Goal: Task Accomplishment & Management: Manage account settings

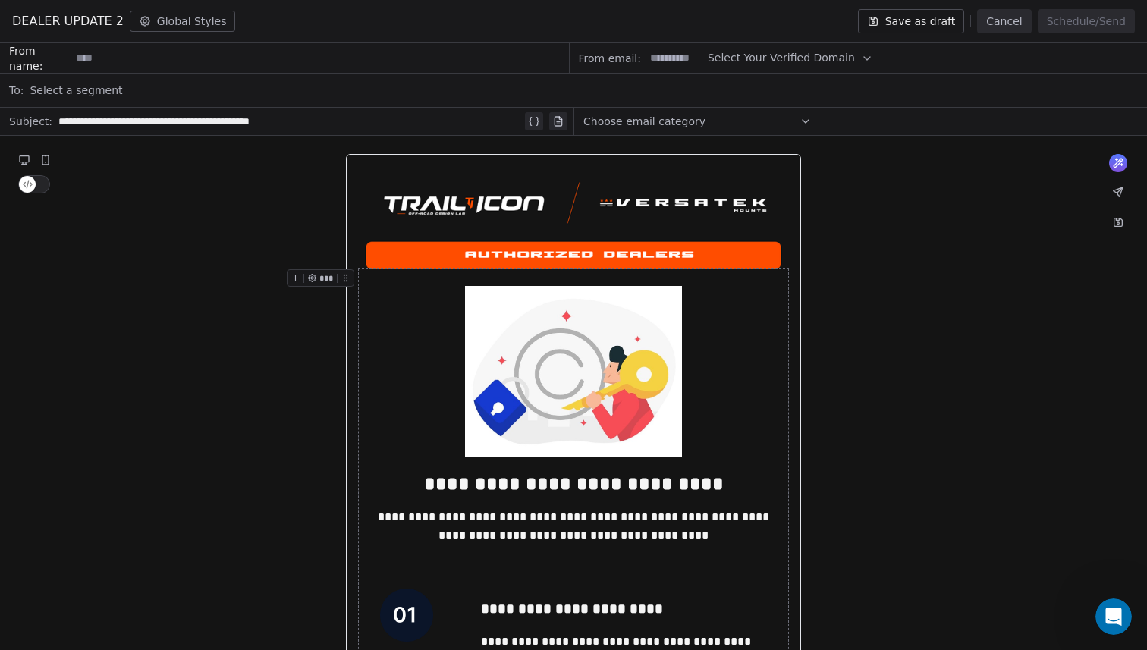
click at [1013, 24] on button "Cancel" at bounding box center [1004, 21] width 54 height 24
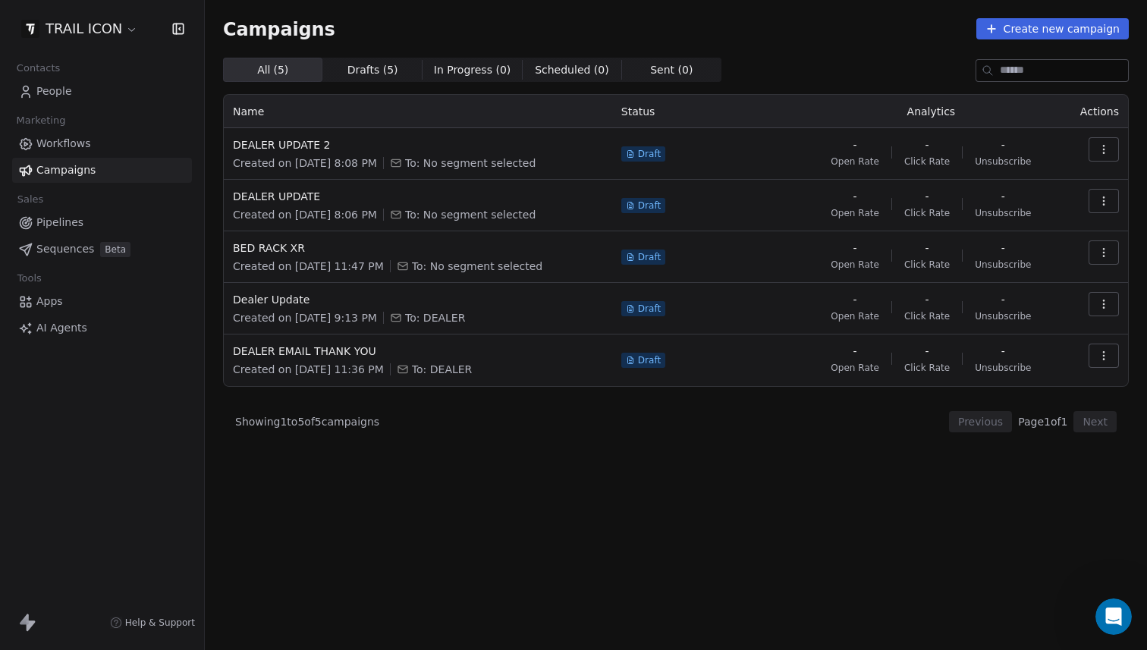
click at [57, 303] on span "Apps" at bounding box center [49, 302] width 27 height 16
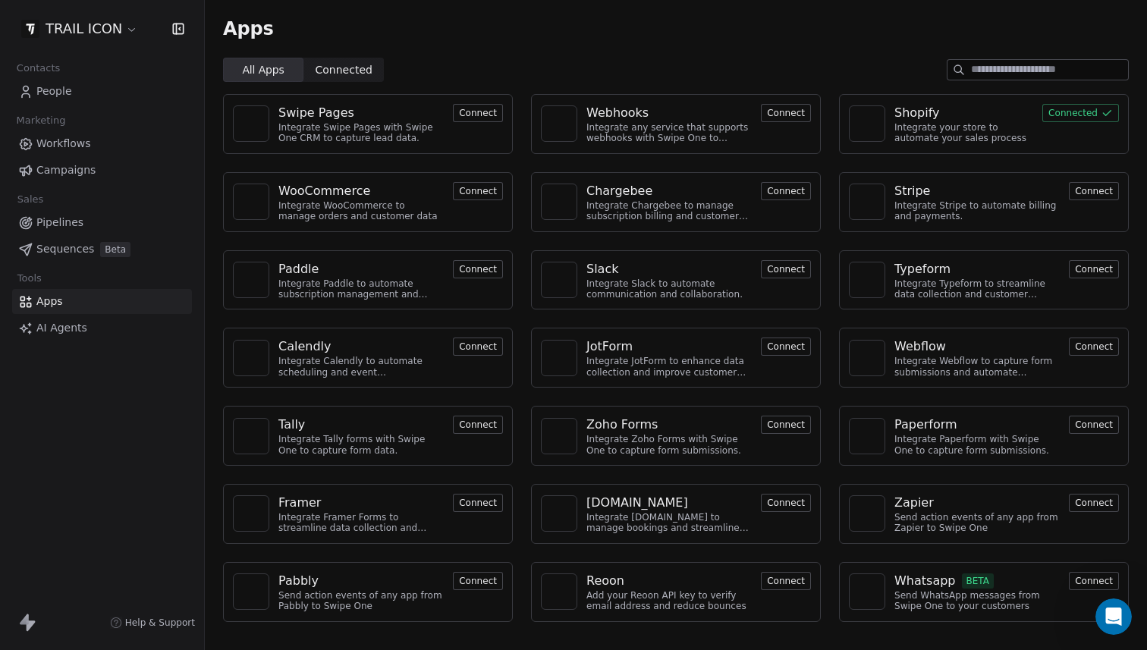
click at [64, 102] on link "People" at bounding box center [102, 91] width 180 height 25
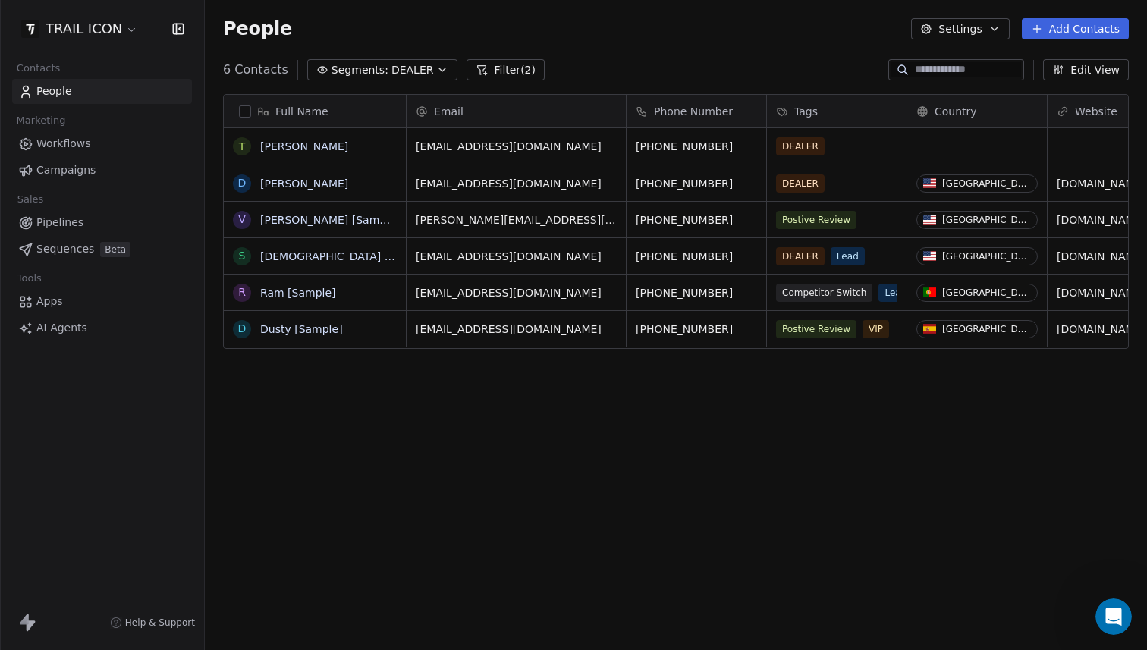
scroll to position [561, 931]
click at [510, 81] on div "6 Contacts Segments: DEALER Filter (2) Edit View" at bounding box center [676, 70] width 942 height 24
click at [509, 74] on button "Filter (2)" at bounding box center [506, 69] width 78 height 21
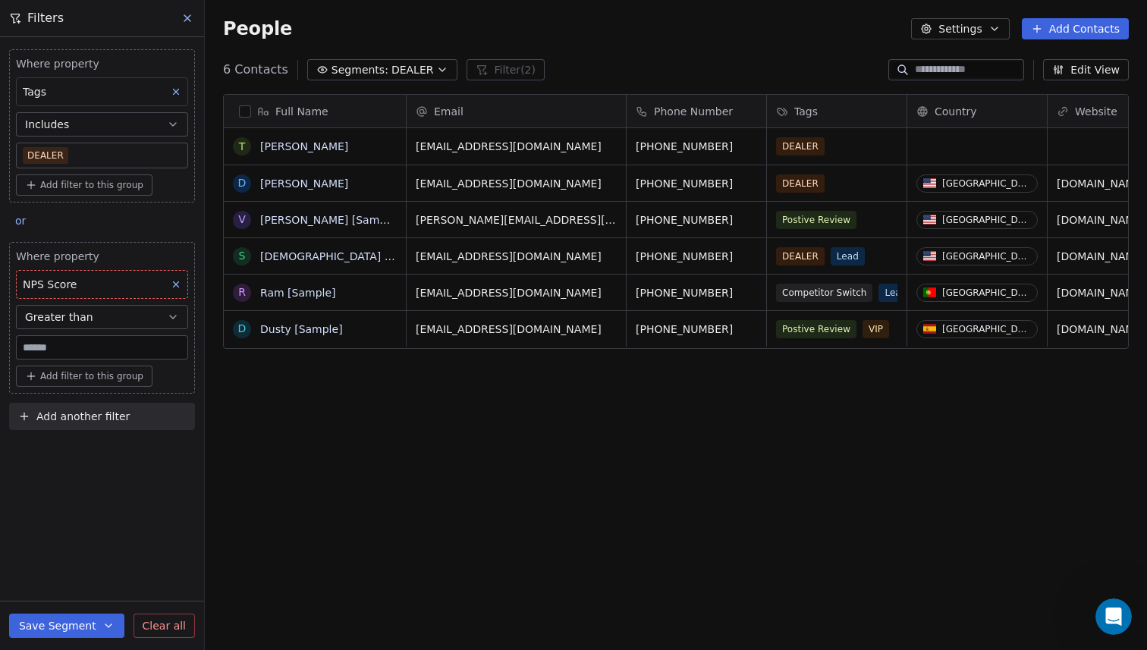
click at [174, 286] on icon at bounding box center [176, 284] width 11 height 11
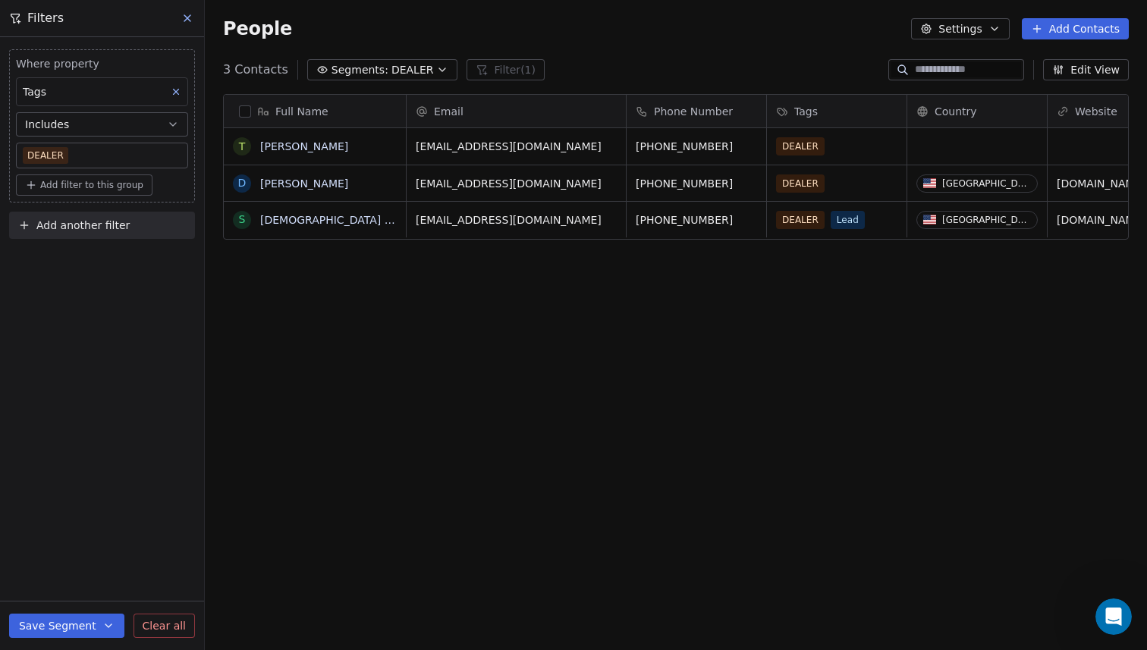
click at [121, 123] on button "Includes" at bounding box center [102, 124] width 172 height 24
click at [110, 129] on button "Includes" at bounding box center [102, 124] width 172 height 24
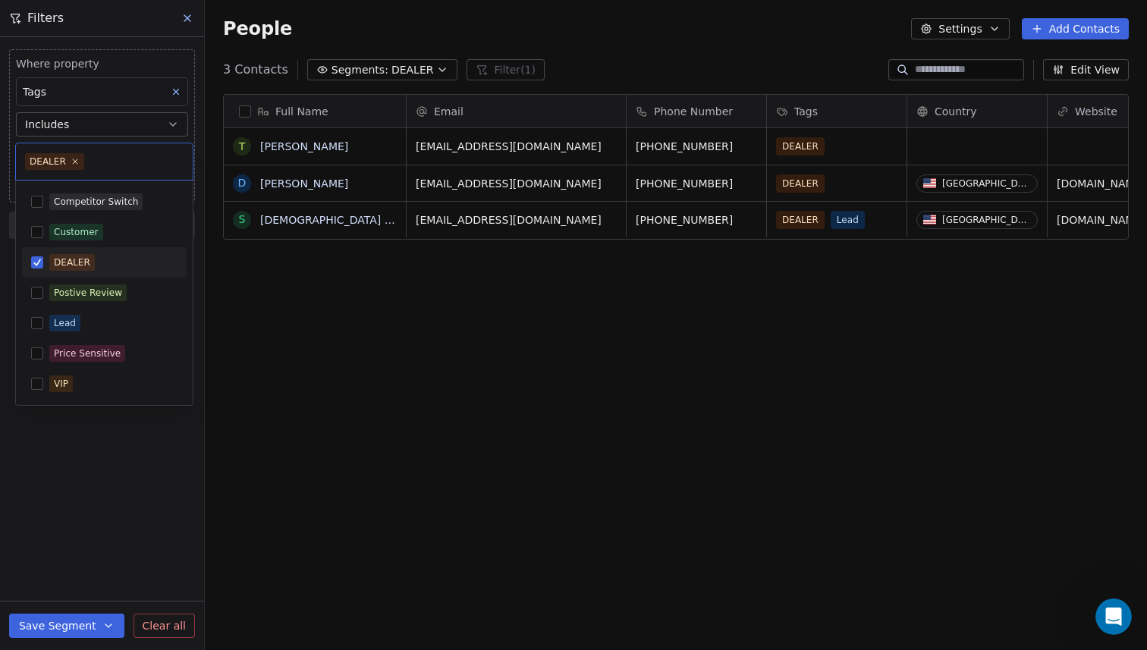
click at [100, 153] on body "TRAIL ICON Contacts People Marketing Workflows Campaigns Sales Pipelines Sequen…" at bounding box center [573, 325] width 1147 height 650
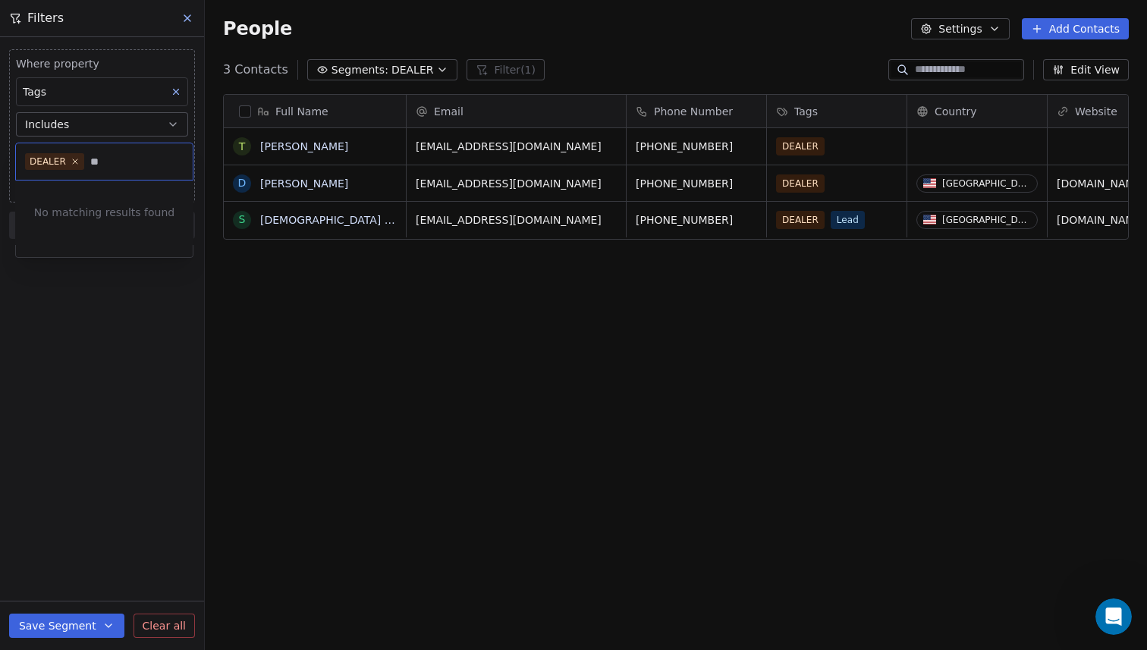
type input "*"
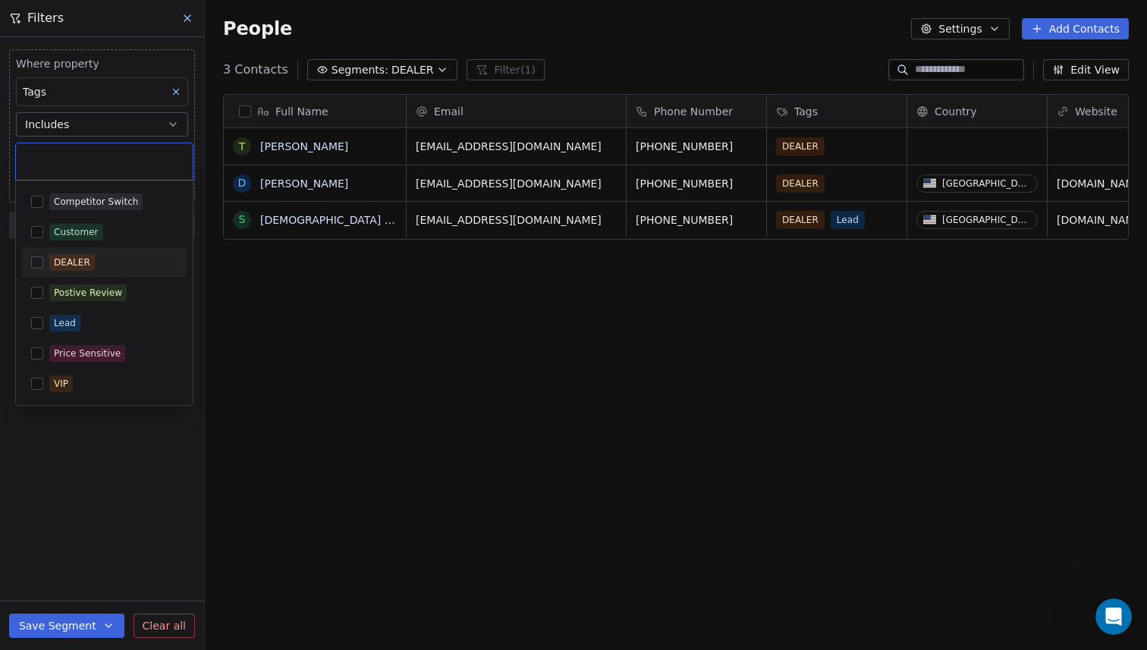
click at [96, 254] on div "DEALER" at bounding box center [113, 262] width 128 height 17
click at [243, 400] on html "TRAIL ICON Contacts People Marketing Workflows Campaigns Sales Pipelines Sequen…" at bounding box center [573, 325] width 1147 height 650
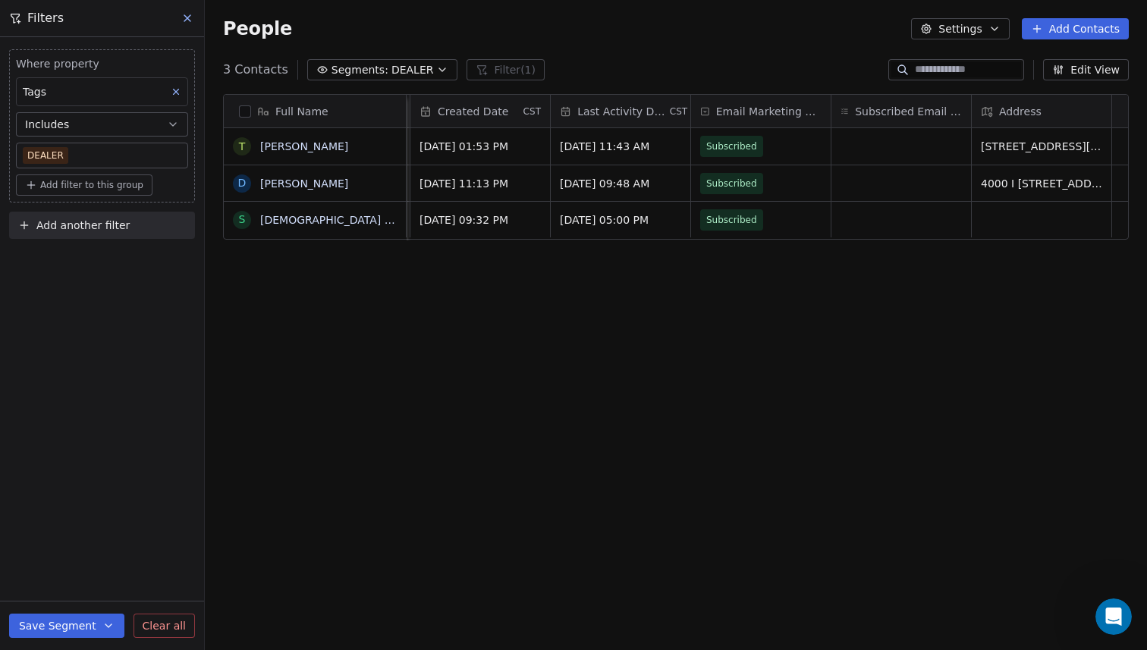
scroll to position [0, 1511]
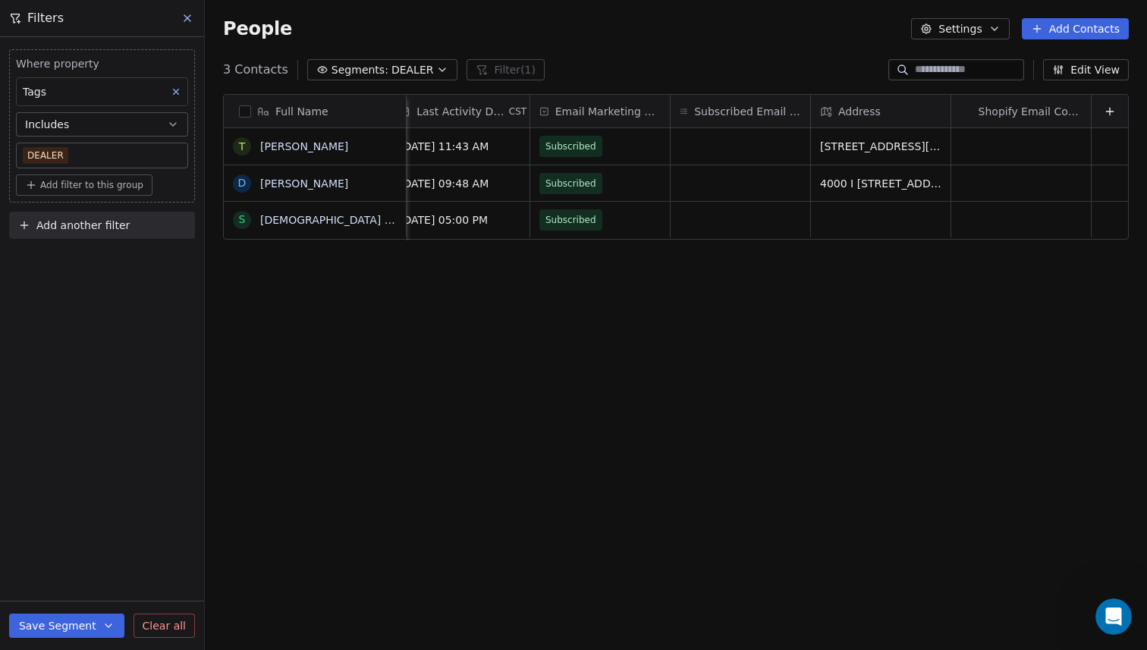
click at [1084, 72] on button "Edit View" at bounding box center [1086, 69] width 86 height 21
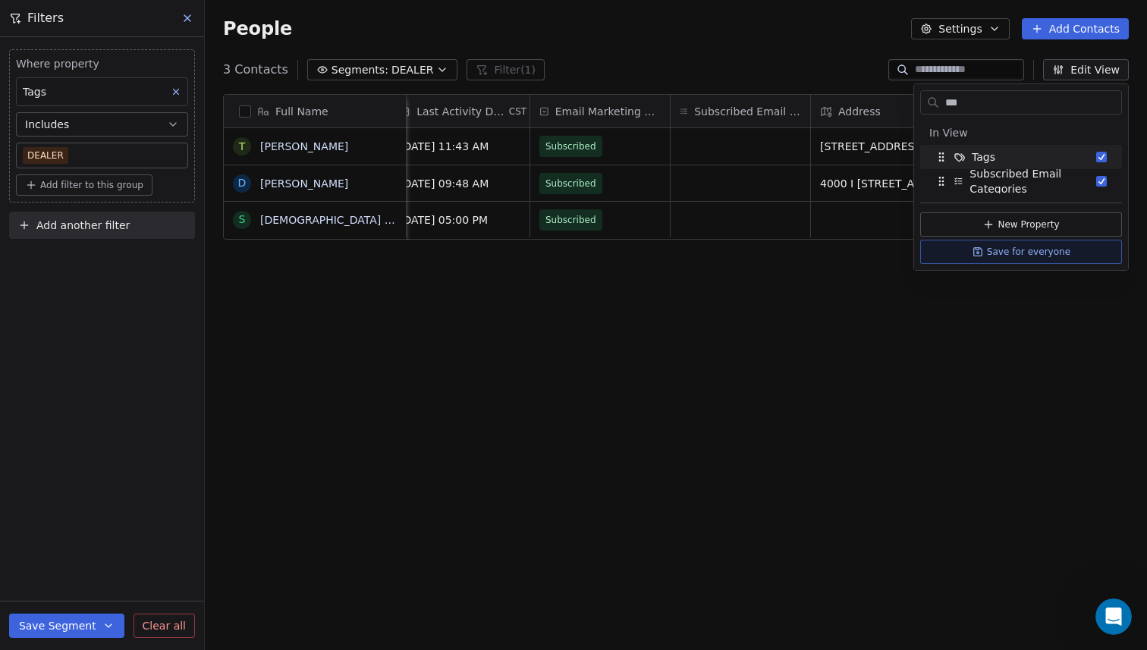
scroll to position [0, 0]
type input "***"
click at [1003, 348] on div "Full Name T [PERSON_NAME] D [PERSON_NAME] S [PERSON_NAME] [Sample] Contact Sour…" at bounding box center [676, 368] width 942 height 572
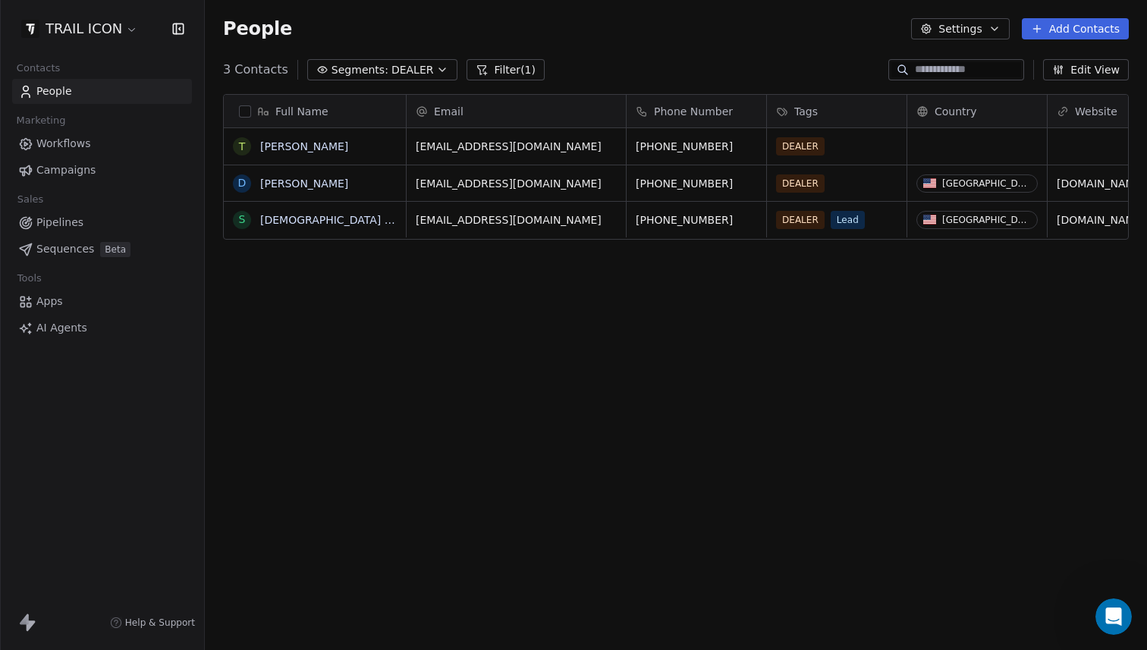
scroll to position [561, 931]
click at [968, 28] on button "Settings" at bounding box center [960, 28] width 98 height 21
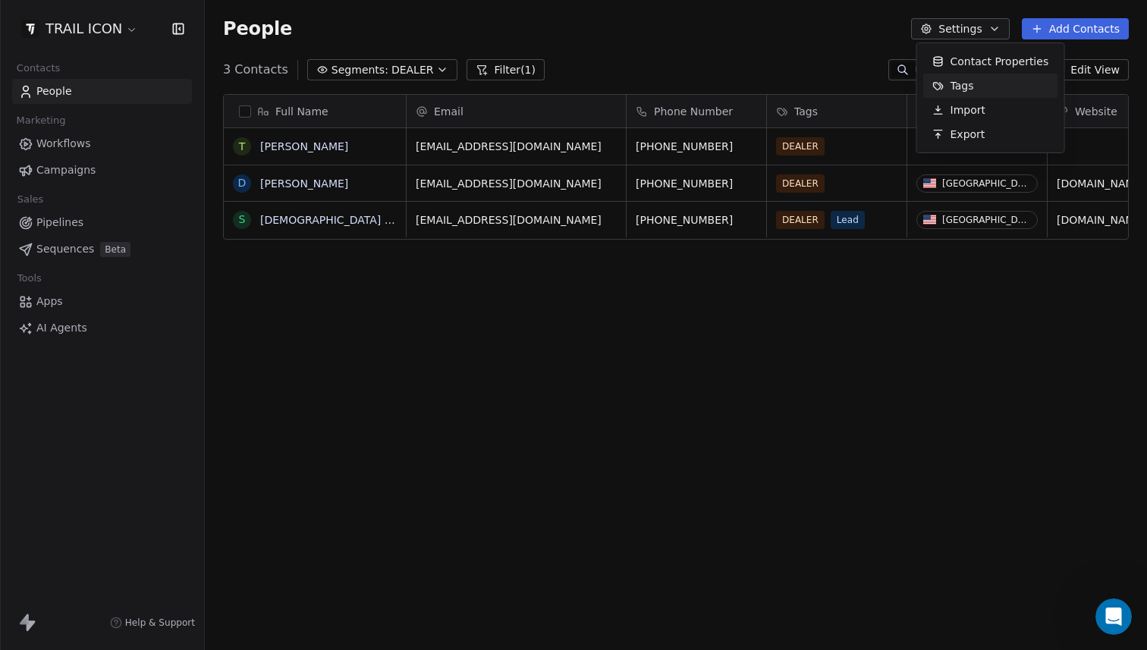
click at [960, 96] on div "Tags" at bounding box center [953, 86] width 60 height 24
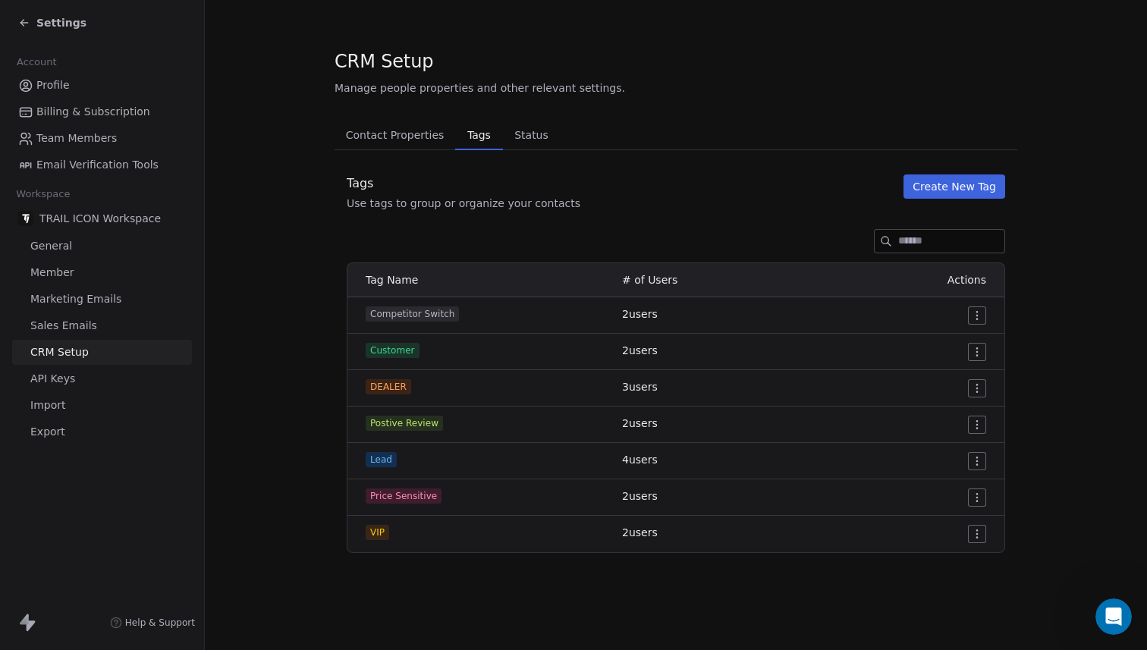
click at [529, 137] on span "Status" at bounding box center [531, 134] width 46 height 21
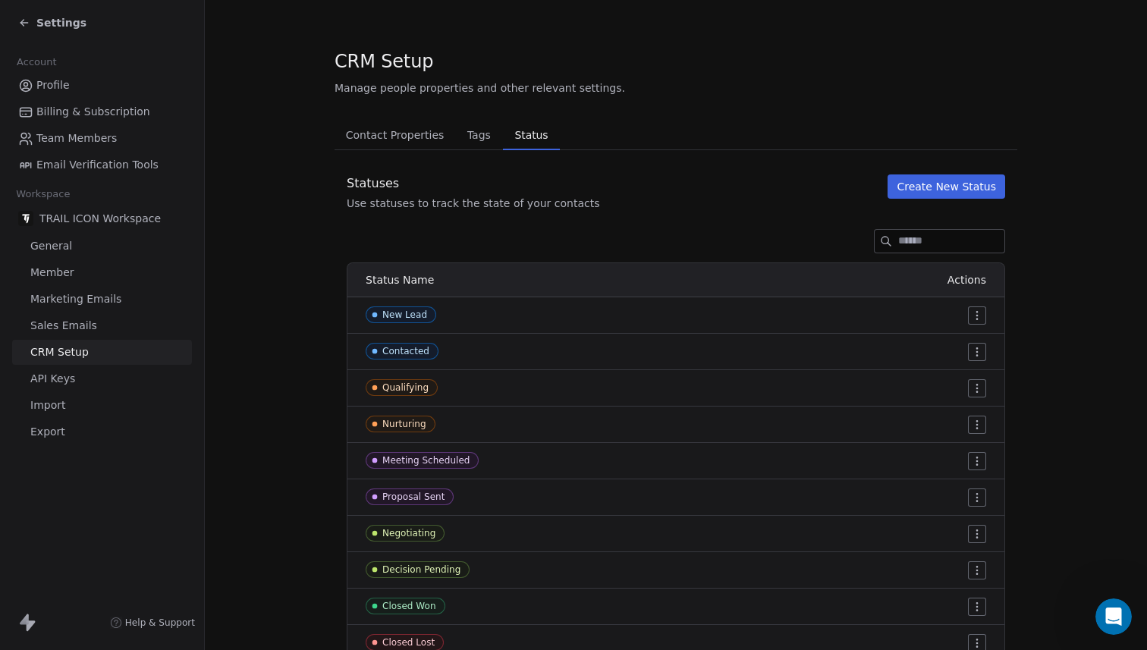
scroll to position [97, 0]
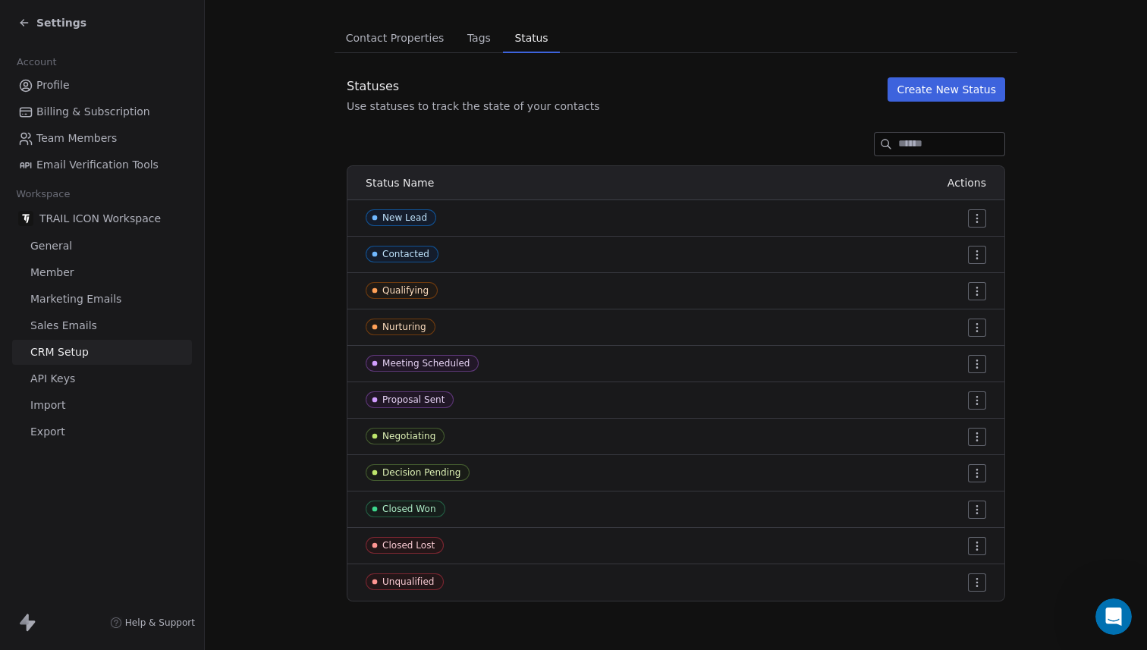
click at [975, 249] on html "Settings Account Profile Billing & Subscription Team Members Email Verification…" at bounding box center [573, 325] width 1147 height 650
click at [949, 294] on div "Edit" at bounding box center [942, 285] width 71 height 24
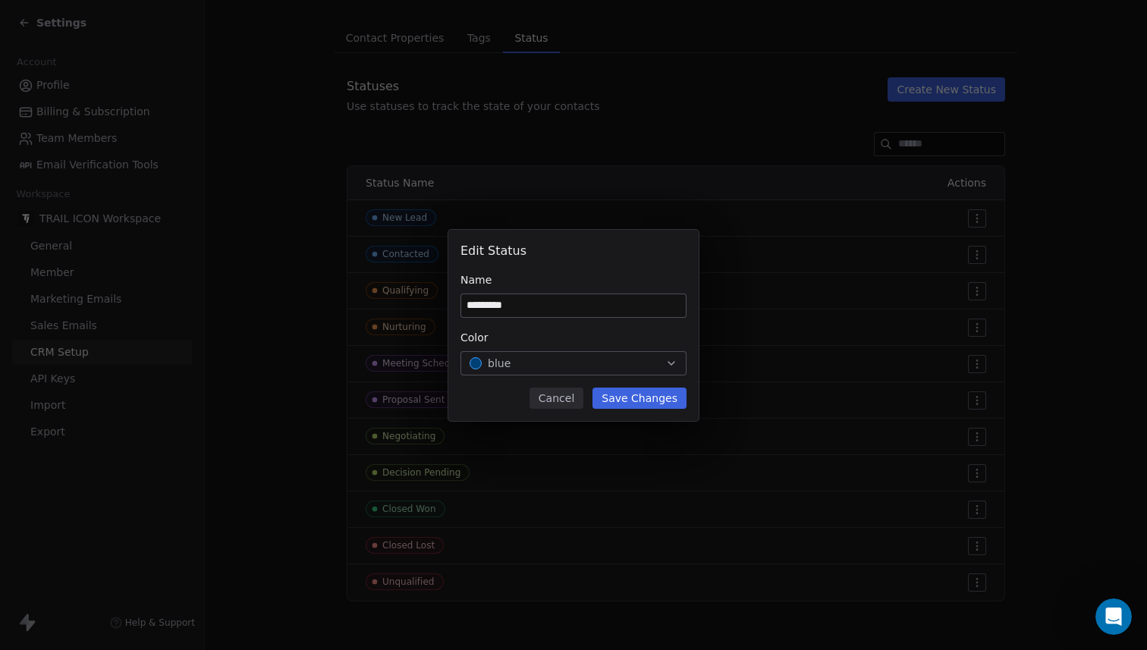
click at [570, 395] on button "Cancel" at bounding box center [557, 398] width 54 height 21
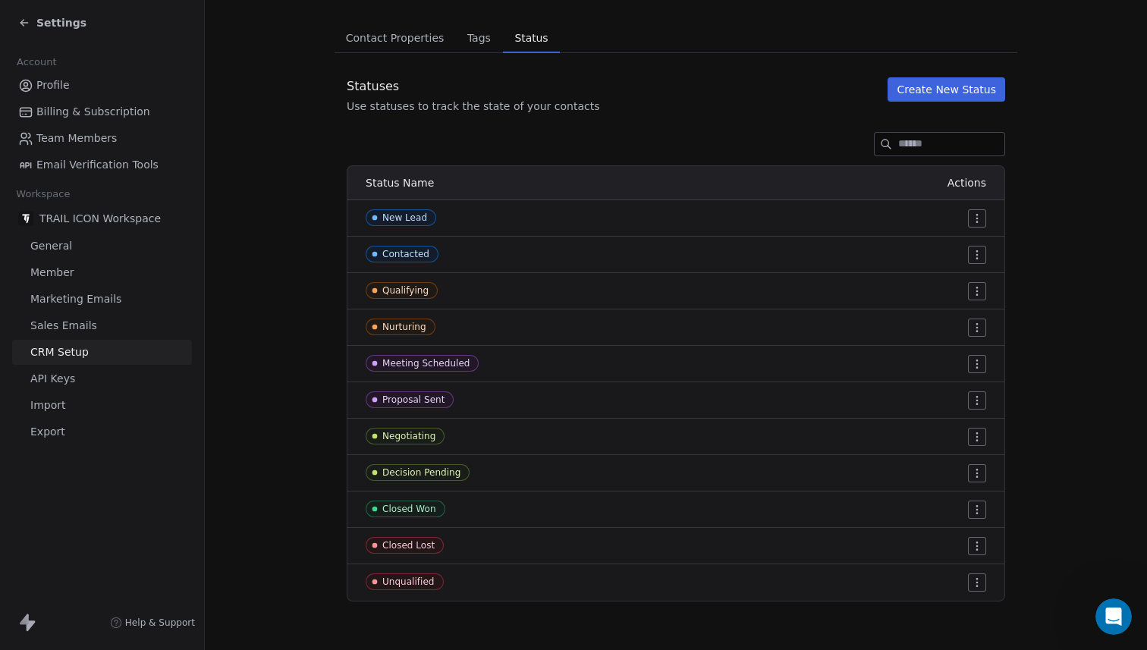
click at [630, 152] on div at bounding box center [676, 144] width 683 height 24
click at [52, 16] on span "Settings" at bounding box center [61, 22] width 50 height 15
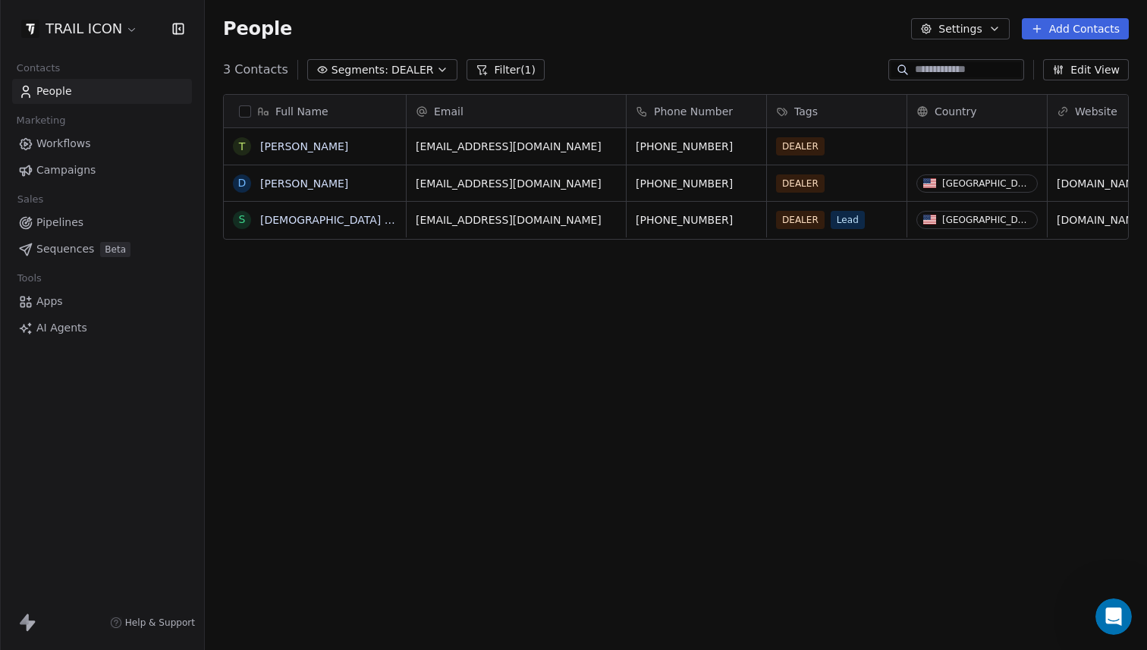
scroll to position [561, 931]
click at [72, 231] on link "Pipelines" at bounding box center [102, 222] width 180 height 25
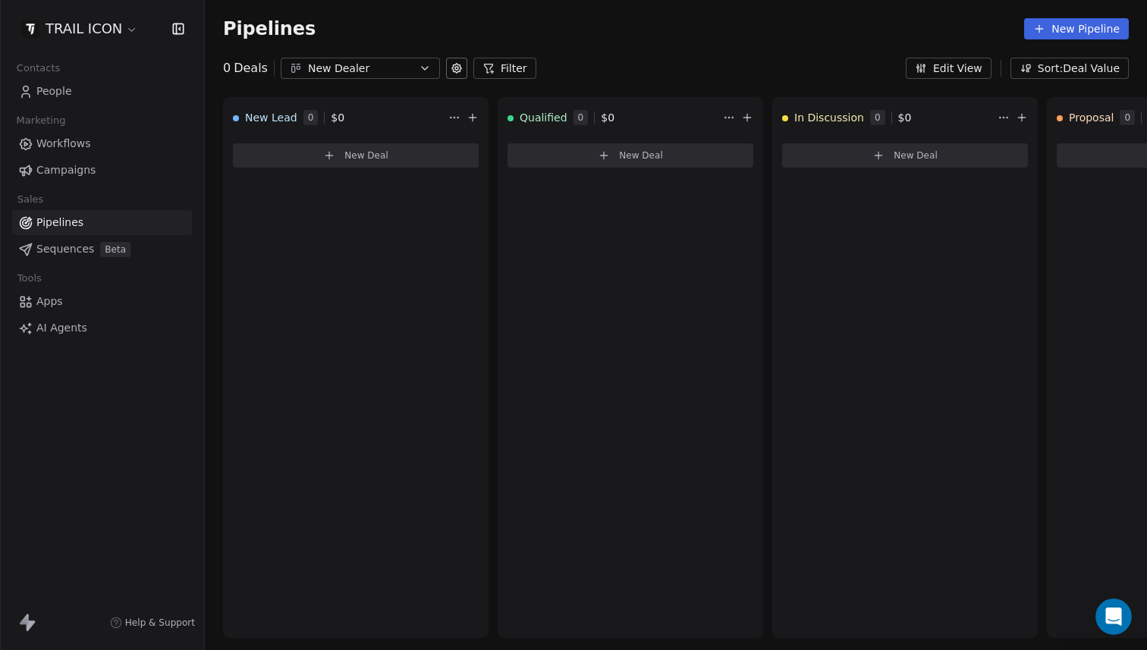
click at [967, 66] on button "Edit View" at bounding box center [949, 68] width 86 height 21
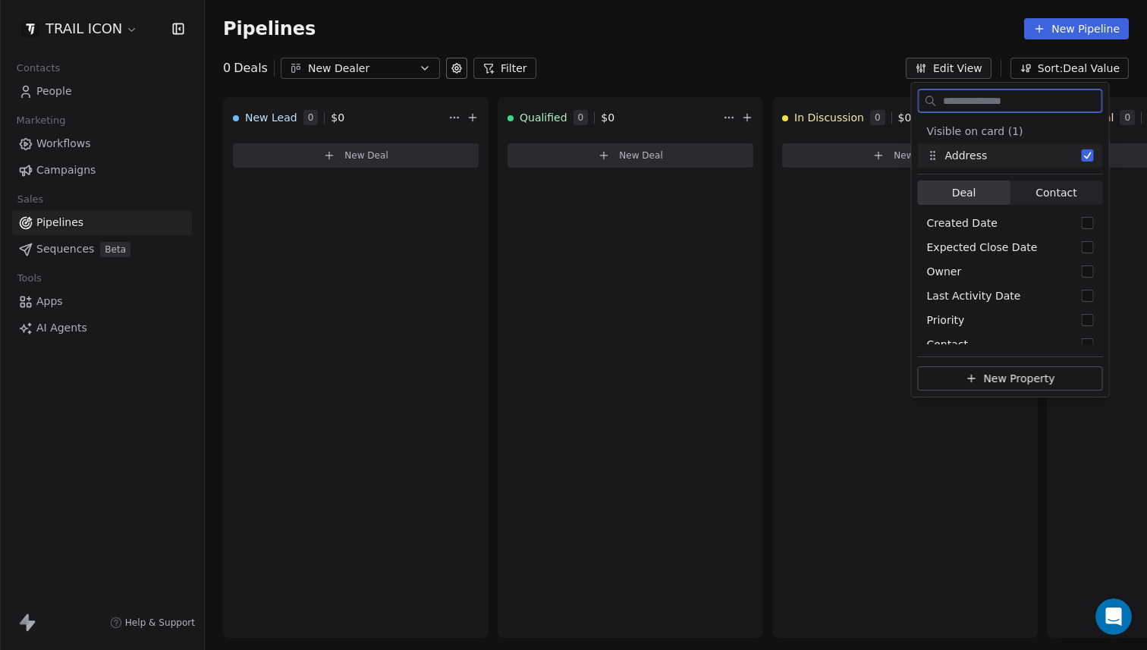
click at [966, 66] on button "Edit View" at bounding box center [949, 68] width 86 height 21
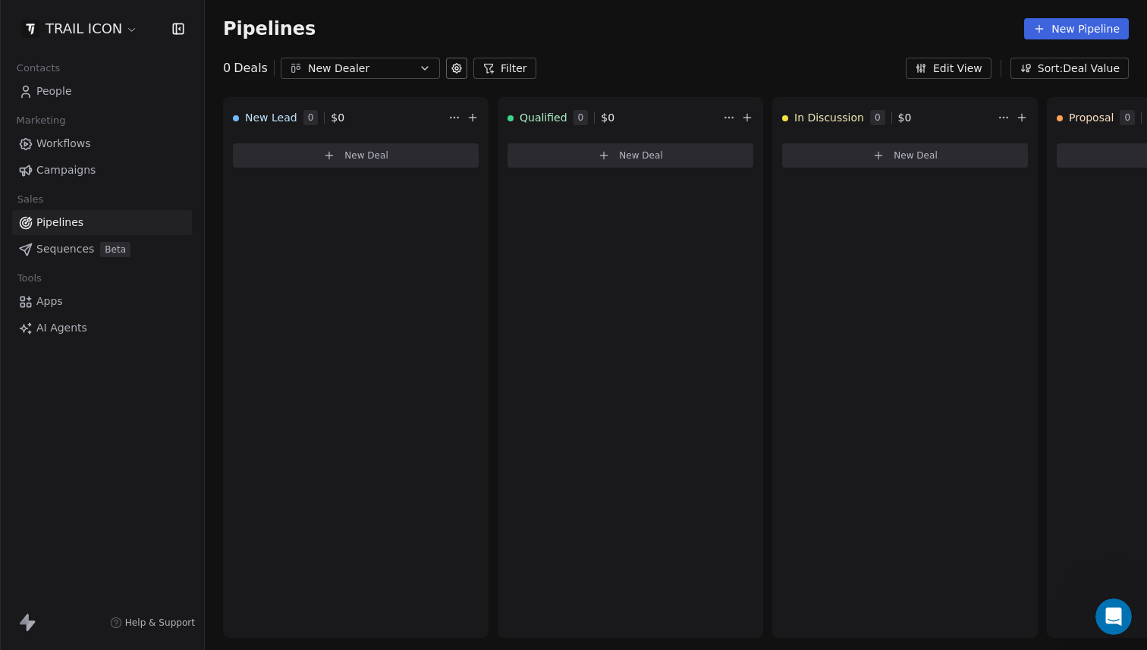
click at [455, 74] on icon at bounding box center [457, 68] width 12 height 12
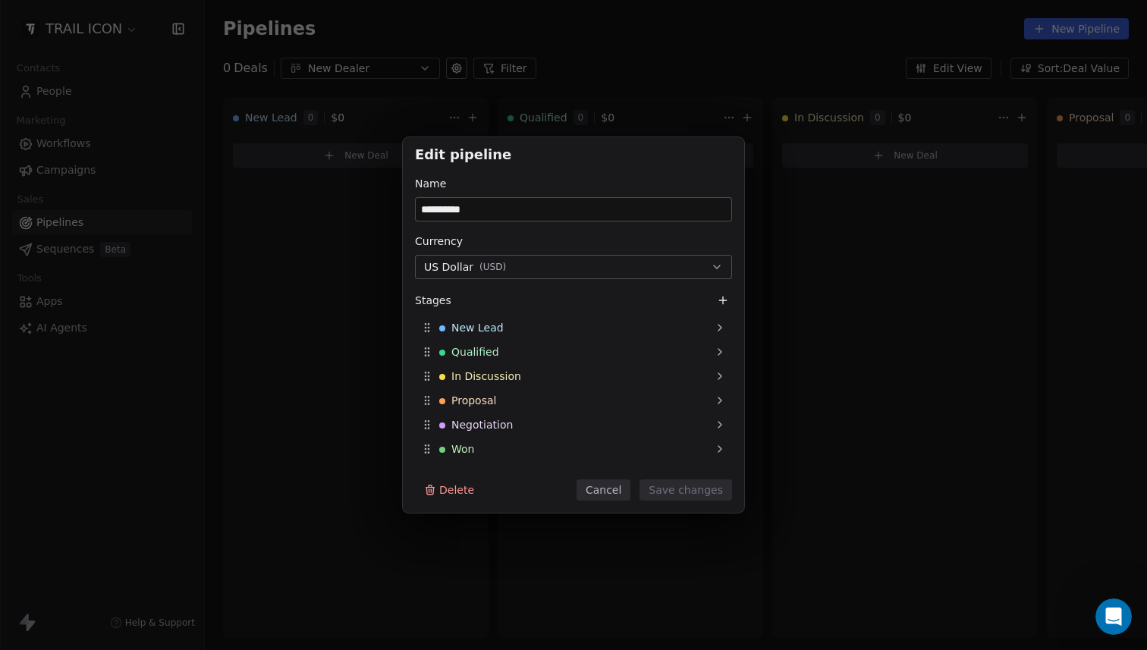
click at [606, 488] on button "Cancel" at bounding box center [604, 489] width 54 height 21
